Goal: Information Seeking & Learning: Compare options

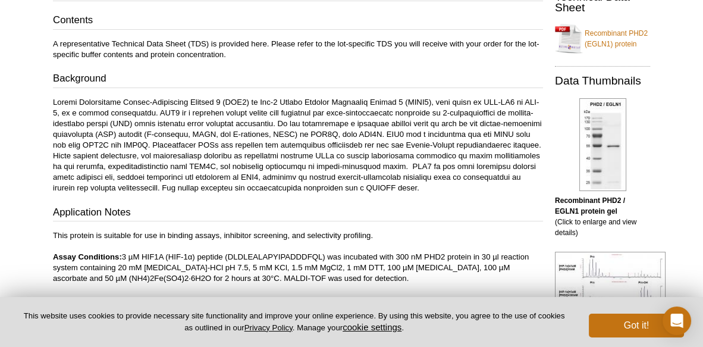
scroll to position [276, 0]
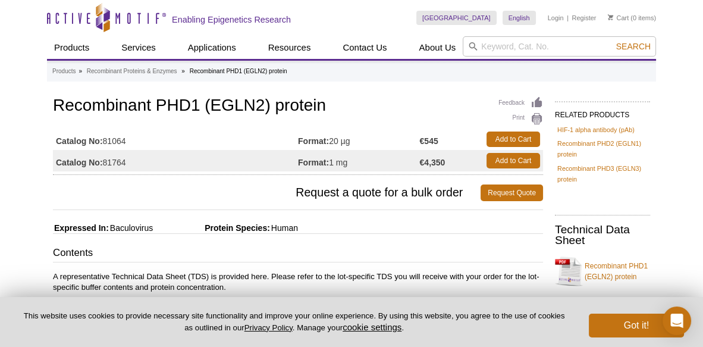
scroll to position [93, 0]
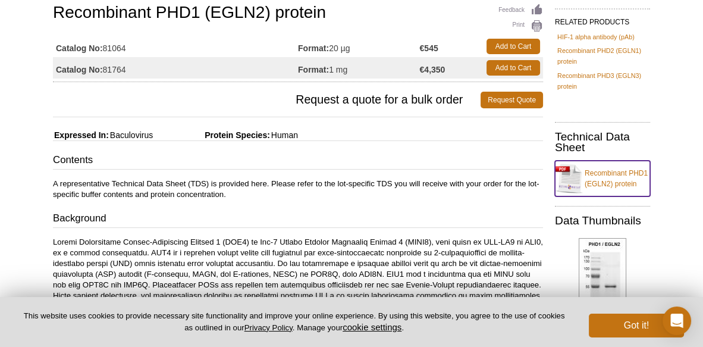
click at [631, 173] on link "Recombinant PHD1 (EGLN2) protein" at bounding box center [602, 179] width 95 height 36
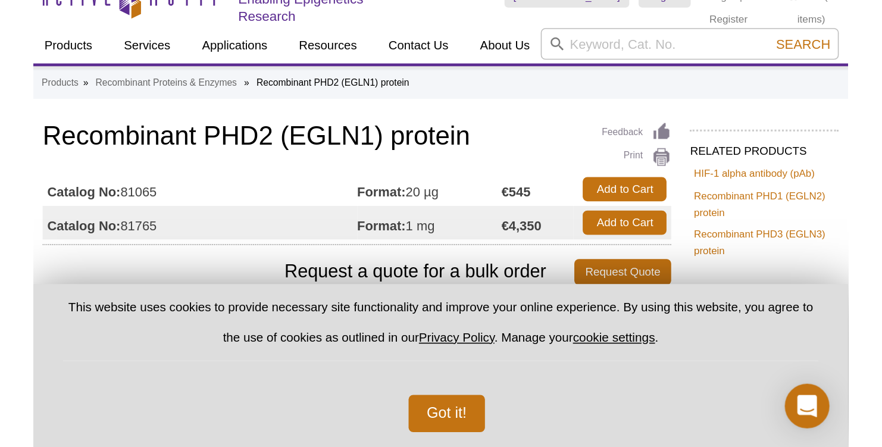
scroll to position [22, 0]
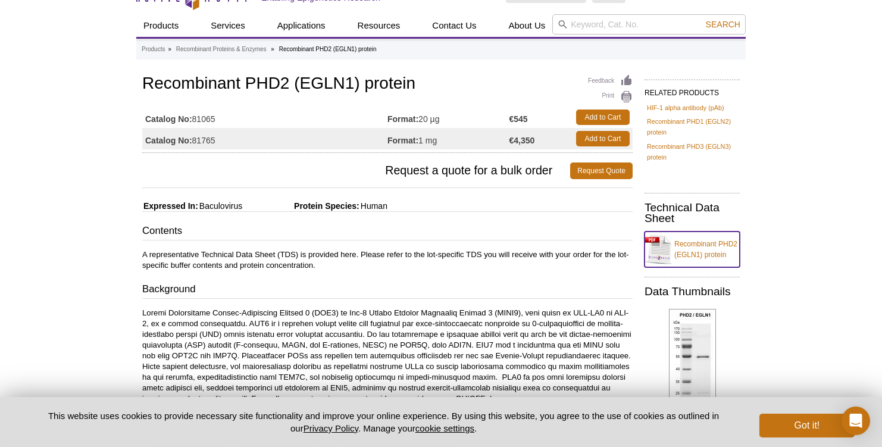
click at [520, 239] on link "Recombinant PHD2 (EGLN1) protein" at bounding box center [692, 250] width 95 height 36
